Goal: Information Seeking & Learning: Learn about a topic

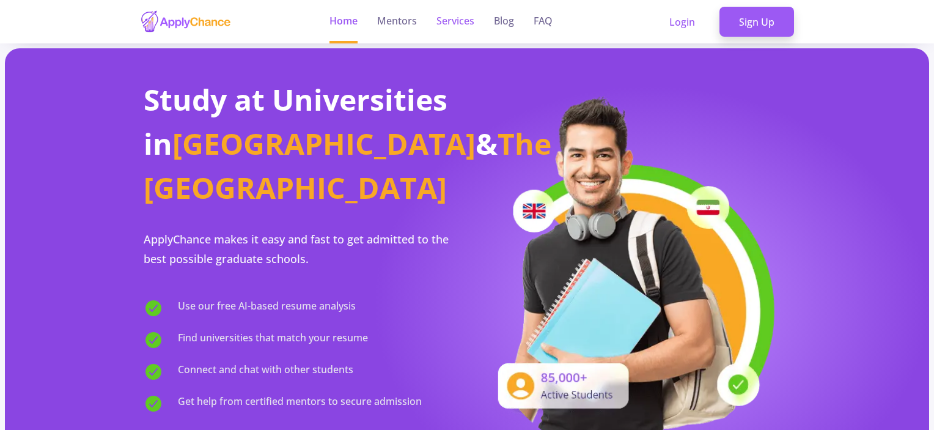
click at [448, 19] on link "Services" at bounding box center [456, 21] width 38 height 43
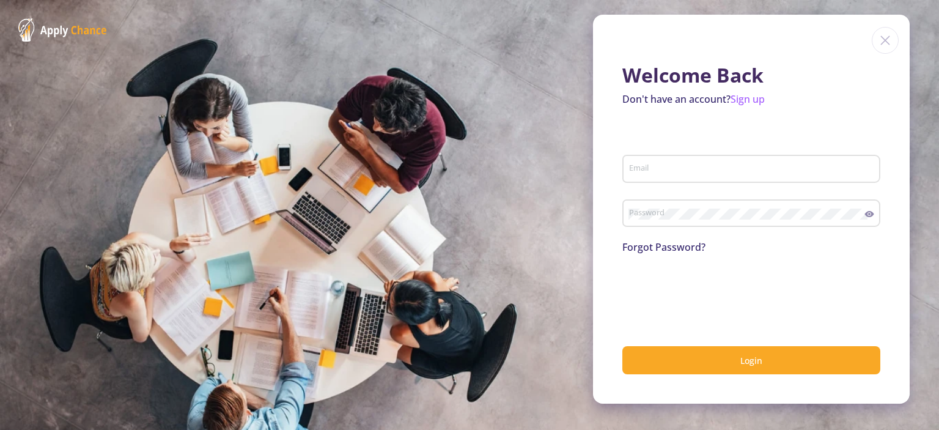
click at [885, 39] on img at bounding box center [885, 40] width 27 height 27
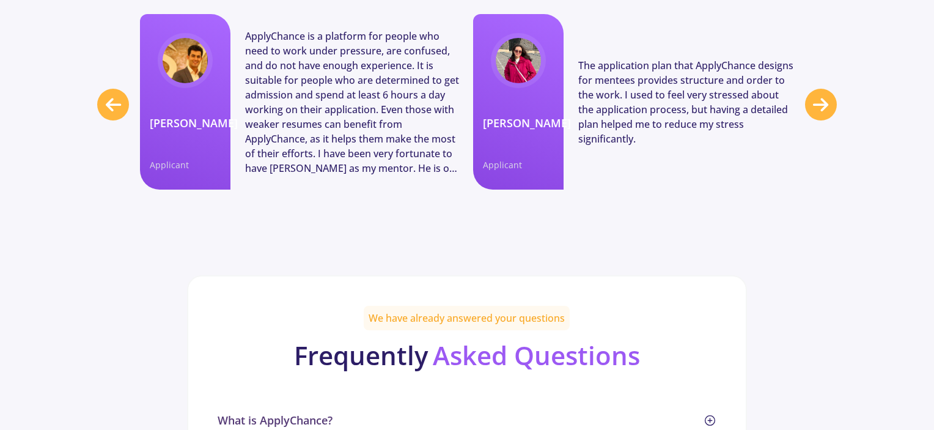
scroll to position [4708, 0]
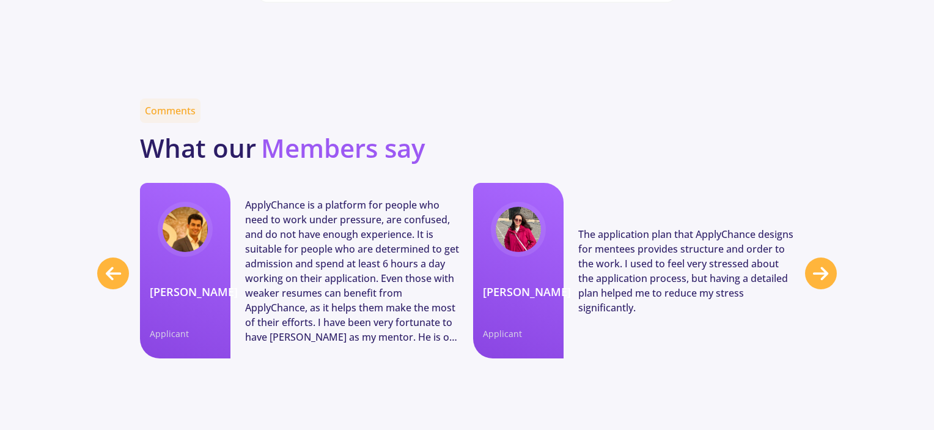
click at [828, 265] on icon at bounding box center [820, 274] width 15 height 18
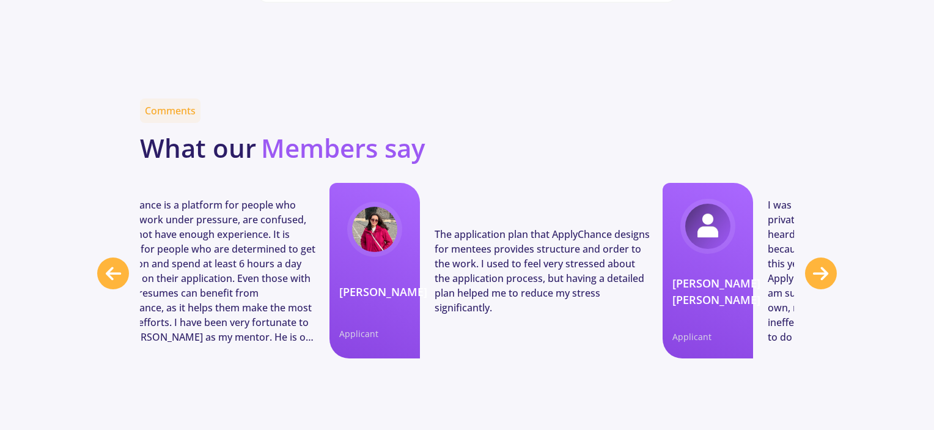
scroll to position [0, 333]
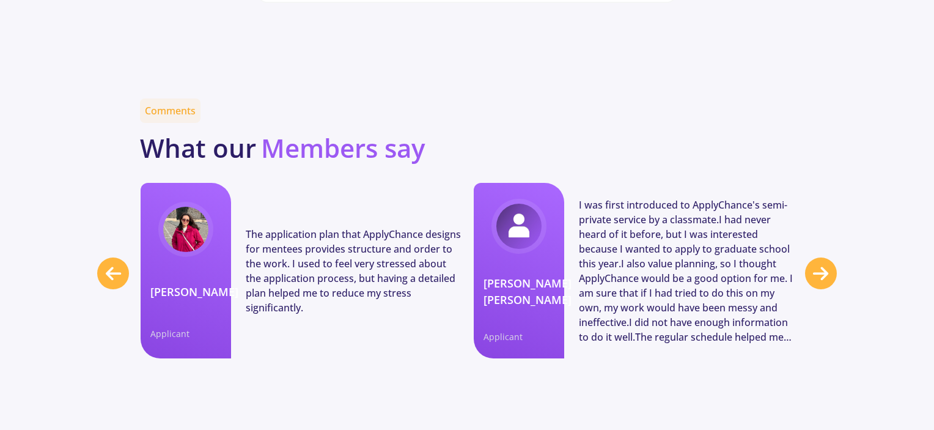
click at [828, 265] on icon at bounding box center [820, 274] width 15 height 18
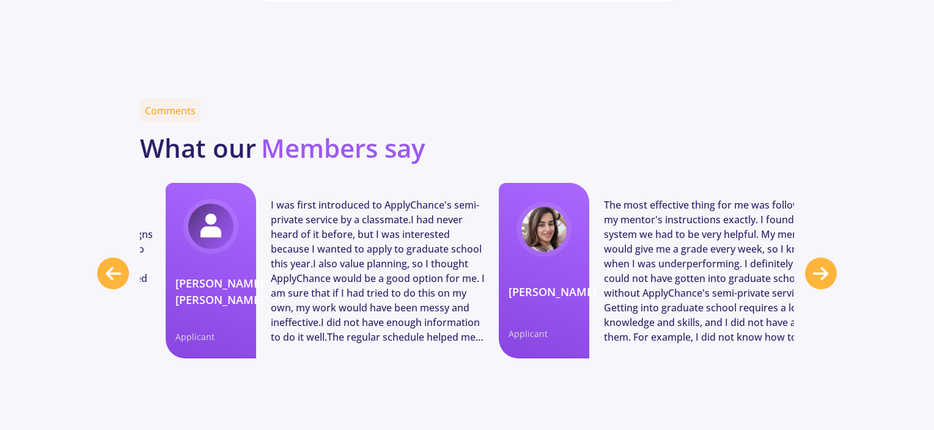
scroll to position [0, 666]
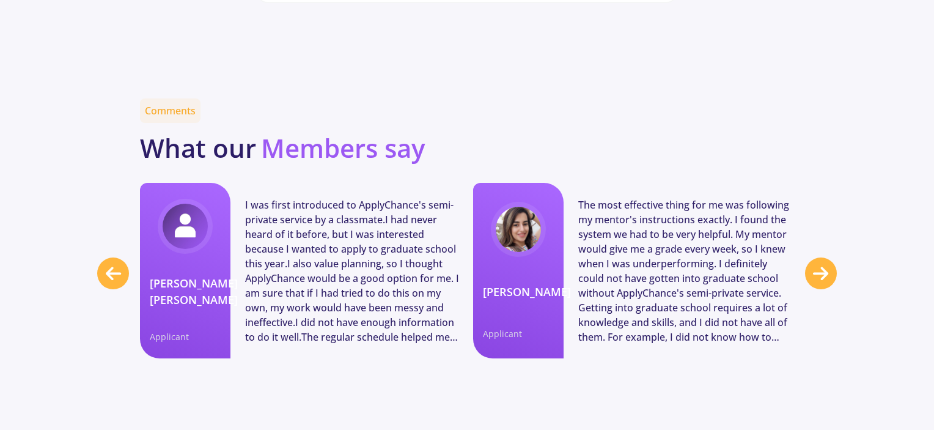
click at [828, 265] on icon at bounding box center [820, 274] width 15 height 18
click at [106, 257] on div at bounding box center [113, 273] width 32 height 32
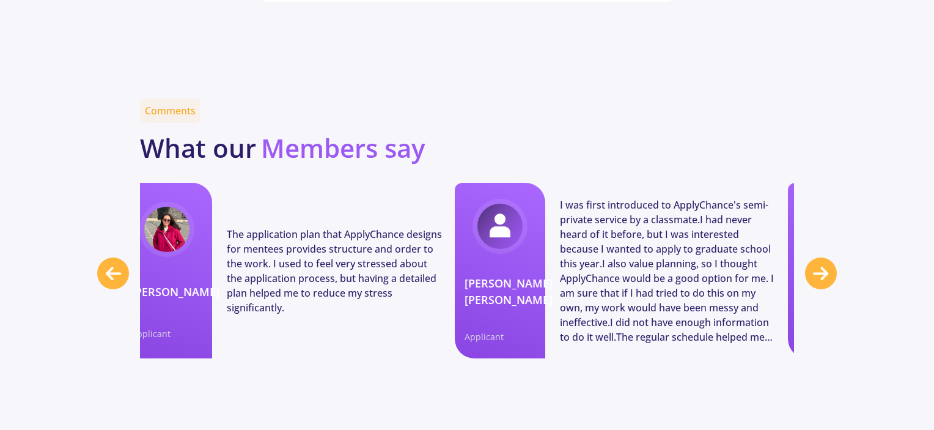
click at [106, 257] on div at bounding box center [113, 273] width 32 height 32
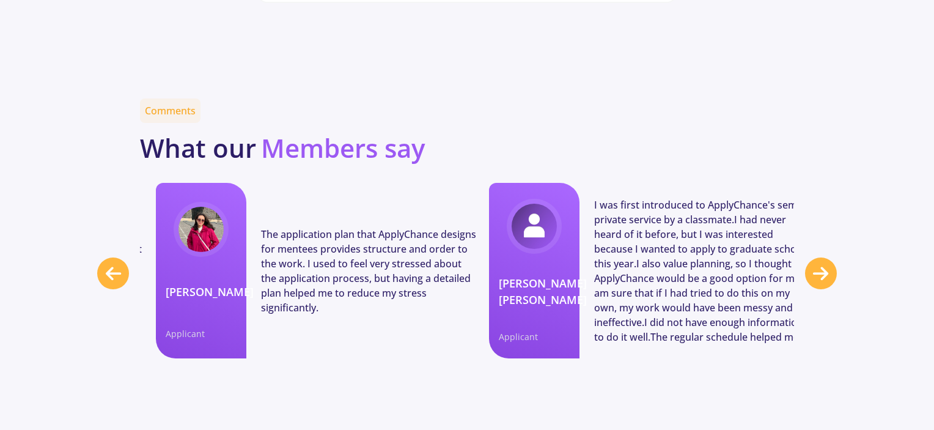
scroll to position [0, 91]
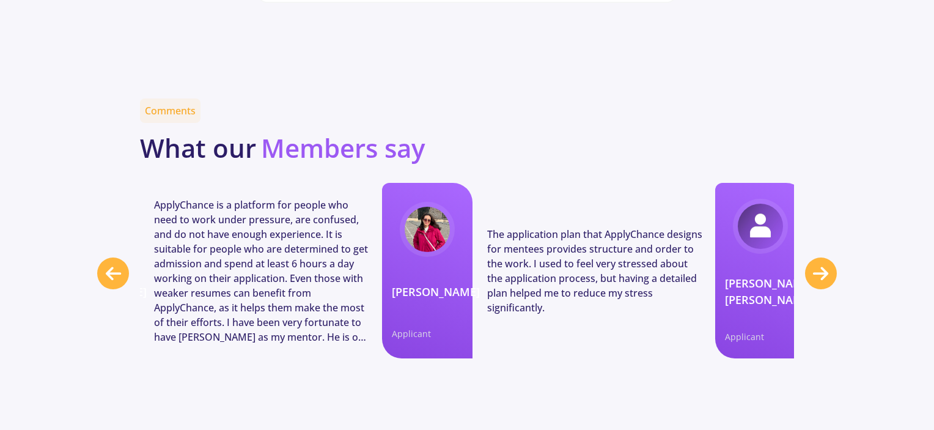
click at [106, 257] on div at bounding box center [113, 273] width 32 height 32
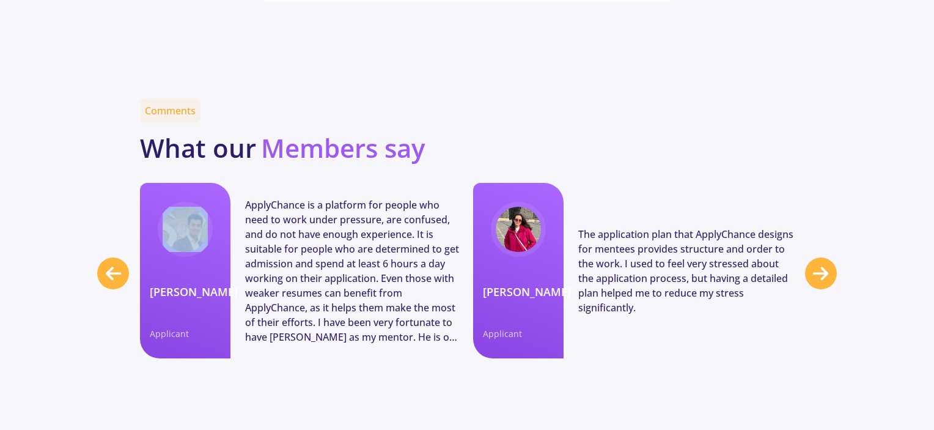
click at [106, 257] on div at bounding box center [113, 273] width 32 height 32
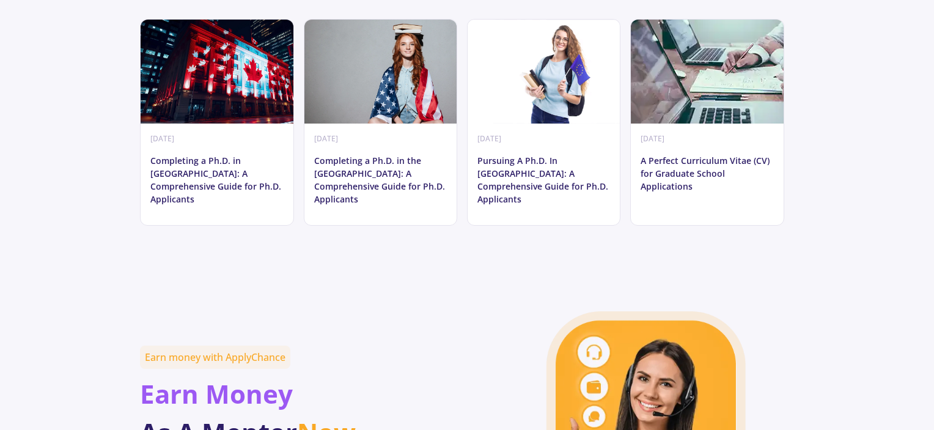
scroll to position [6237, 0]
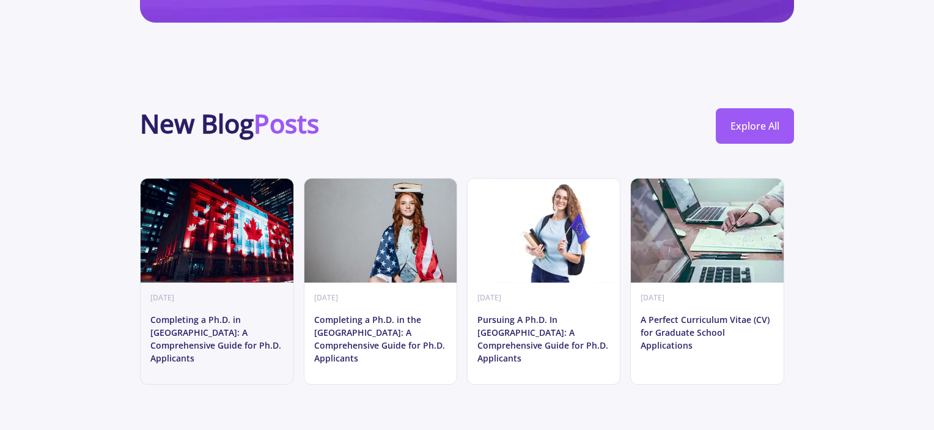
click at [191, 303] on p "Completing a Ph.D. in [GEOGRAPHIC_DATA]: A Comprehensive Guide for Ph.D. Applic…" at bounding box center [217, 338] width 152 height 71
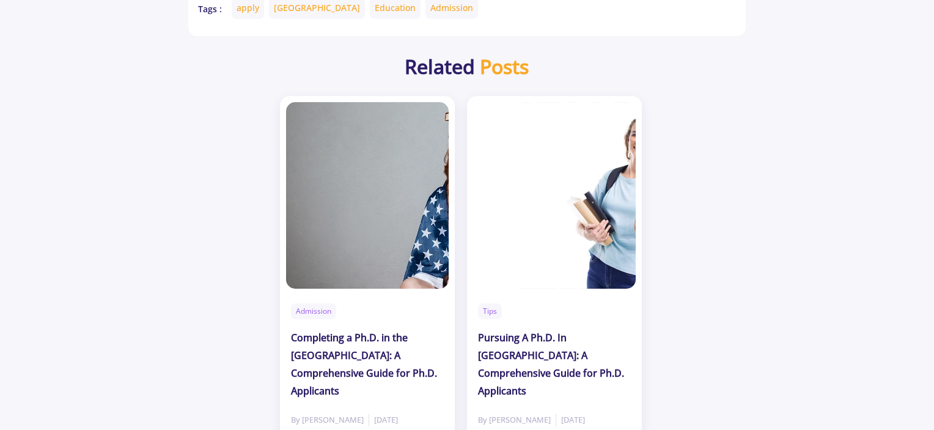
scroll to position [3057, 0]
